Goal: Entertainment & Leisure: Consume media (video, audio)

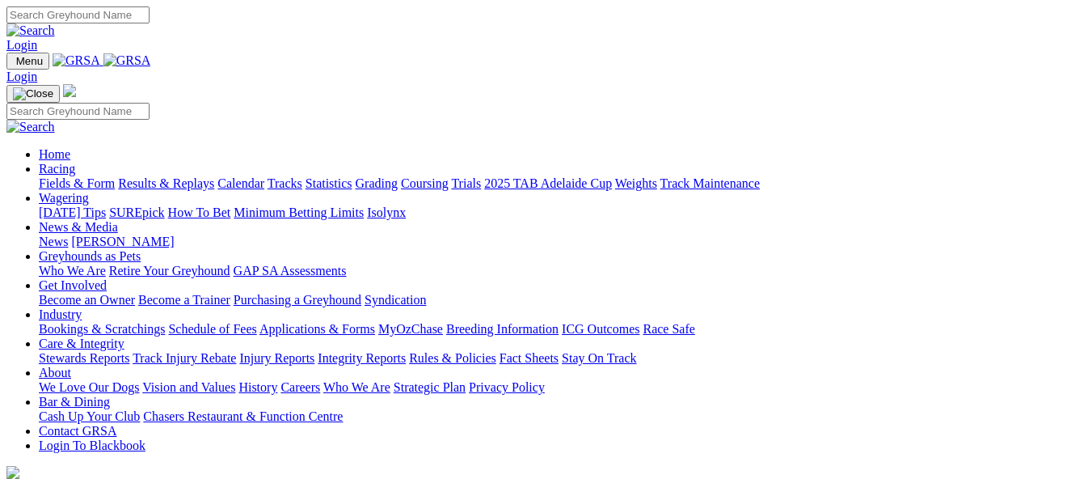
scroll to position [566, 0]
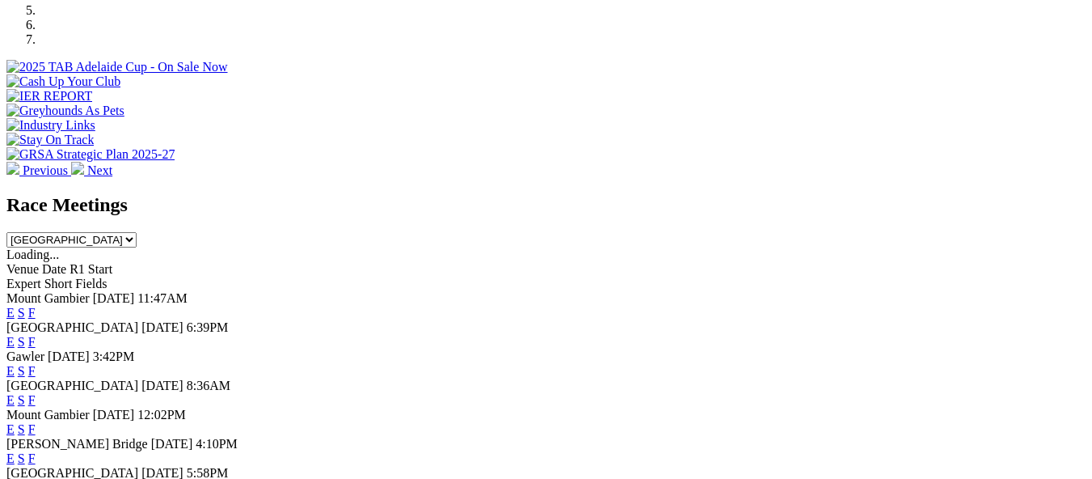
click at [36, 335] on link "F" at bounding box center [31, 342] width 7 height 14
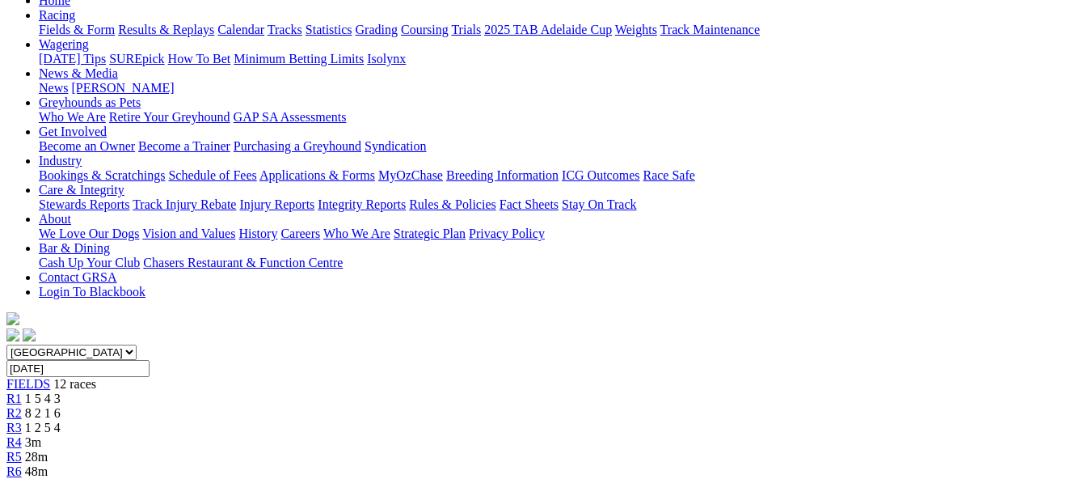
scroll to position [243, 0]
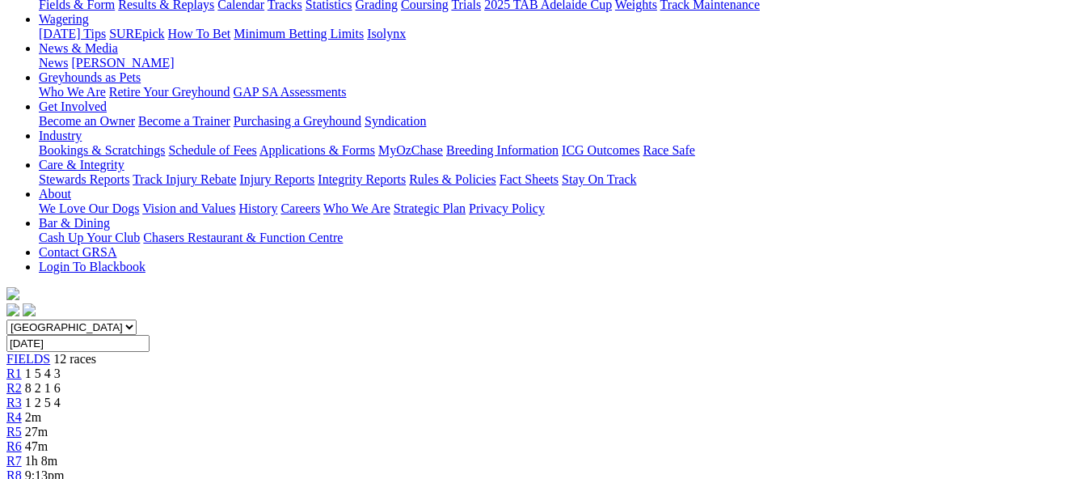
scroll to position [243, 0]
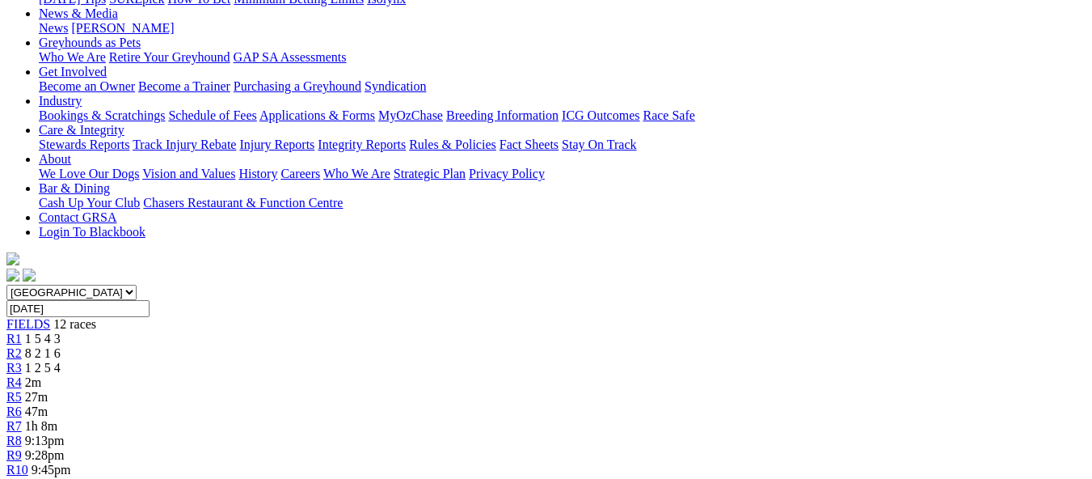
click at [61, 361] on span "1 2 5 4" at bounding box center [43, 368] width 36 height 14
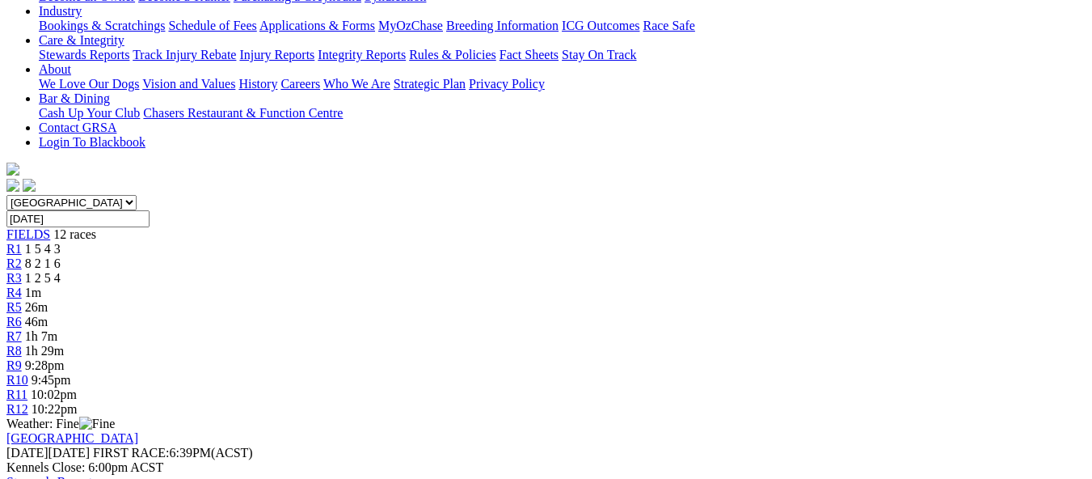
scroll to position [404, 0]
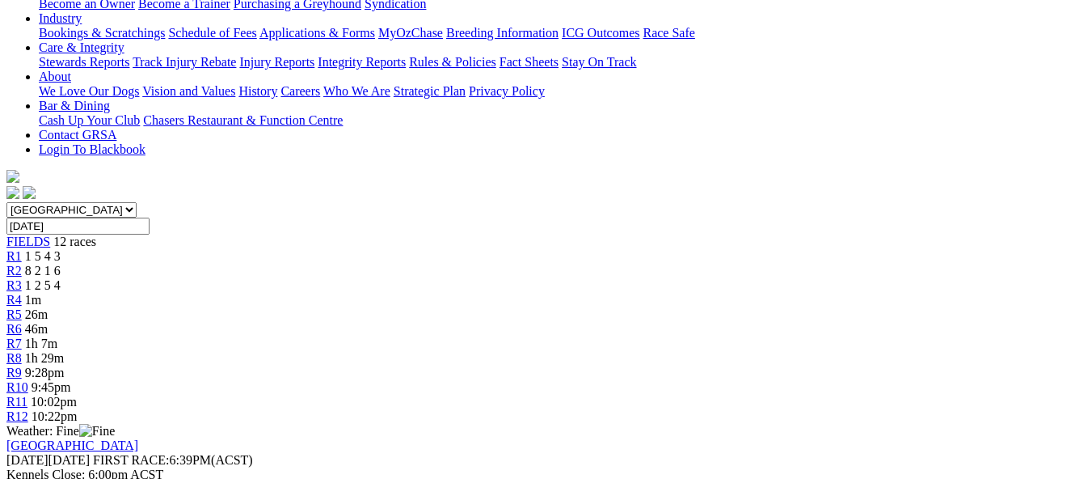
scroll to position [323, 0]
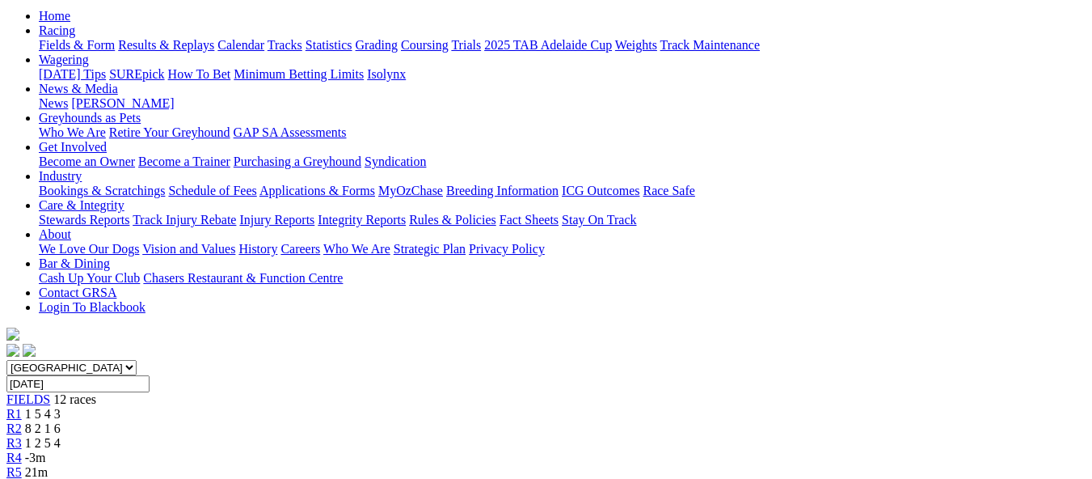
scroll to position [162, 0]
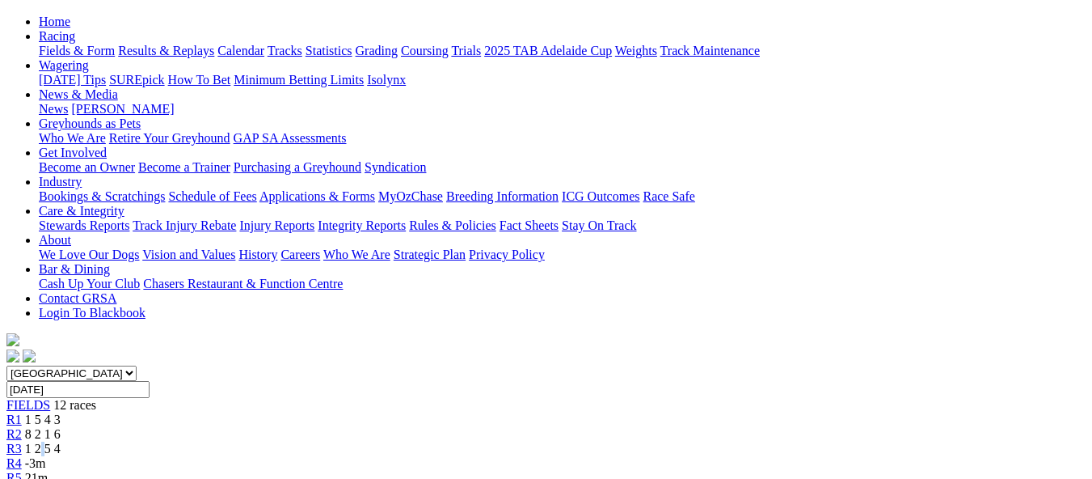
click at [61, 441] on span "1 2 5 4" at bounding box center [43, 448] width 36 height 14
click at [22, 441] on span "R3" at bounding box center [13, 448] width 15 height 14
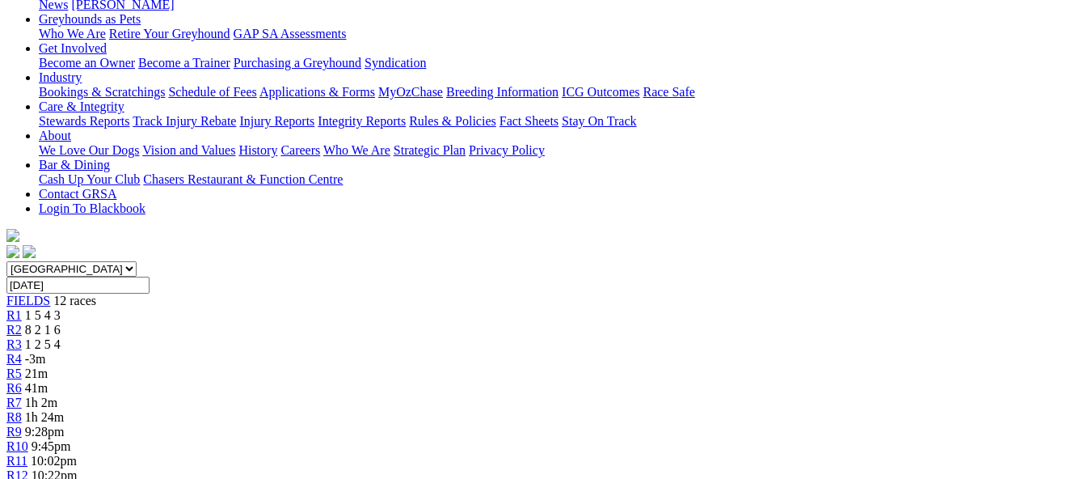
scroll to position [162, 0]
